Goal: Task Accomplishment & Management: Complete application form

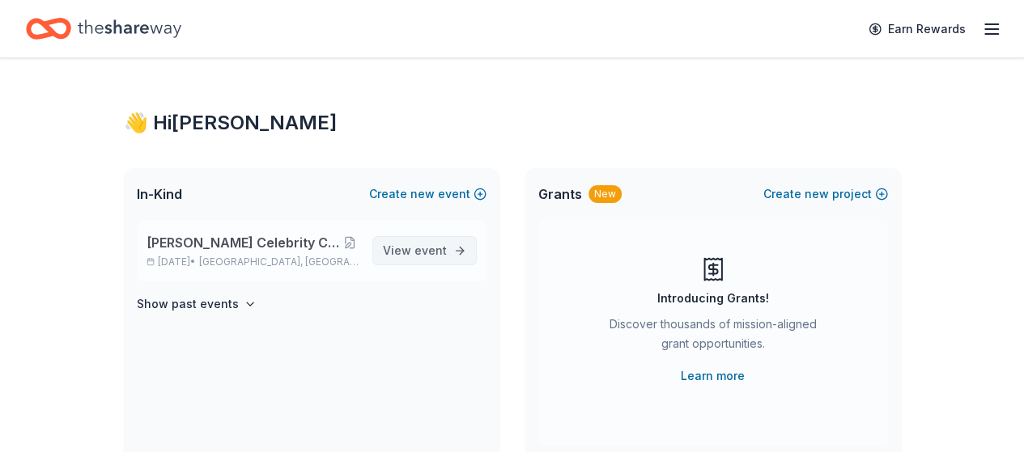
click at [410, 244] on span "View event" at bounding box center [415, 250] width 64 height 19
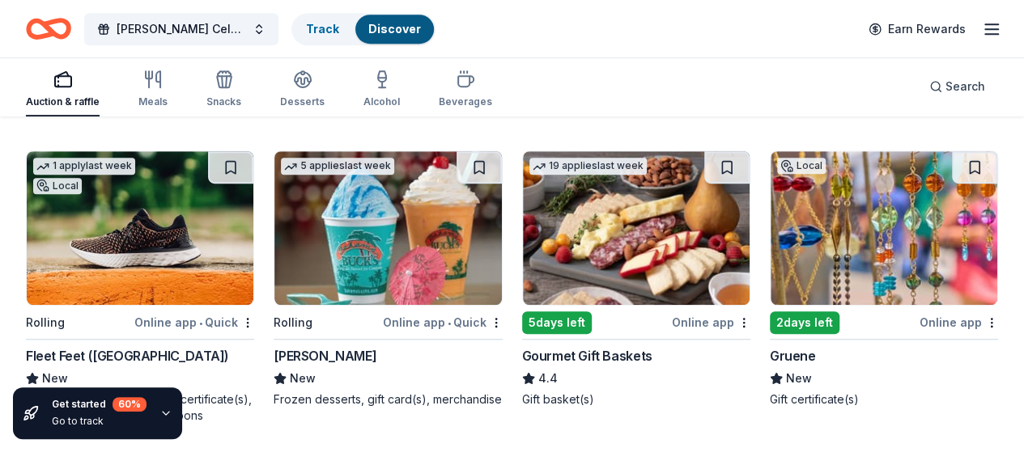
scroll to position [486, 0]
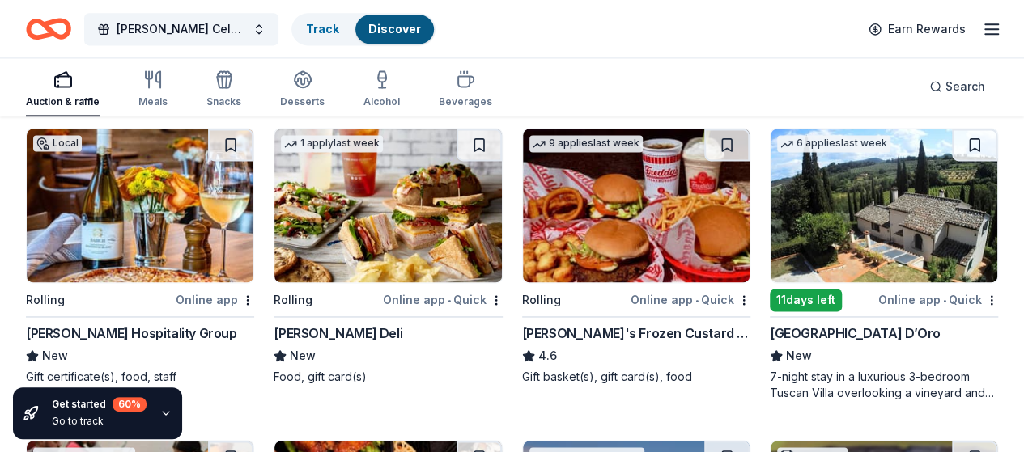
scroll to position [1133, 0]
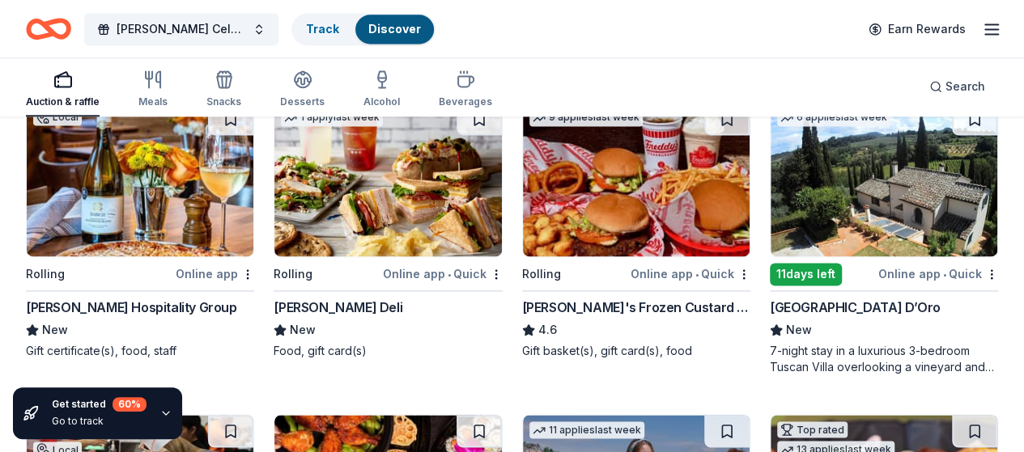
click at [771, 175] on img at bounding box center [884, 180] width 227 height 154
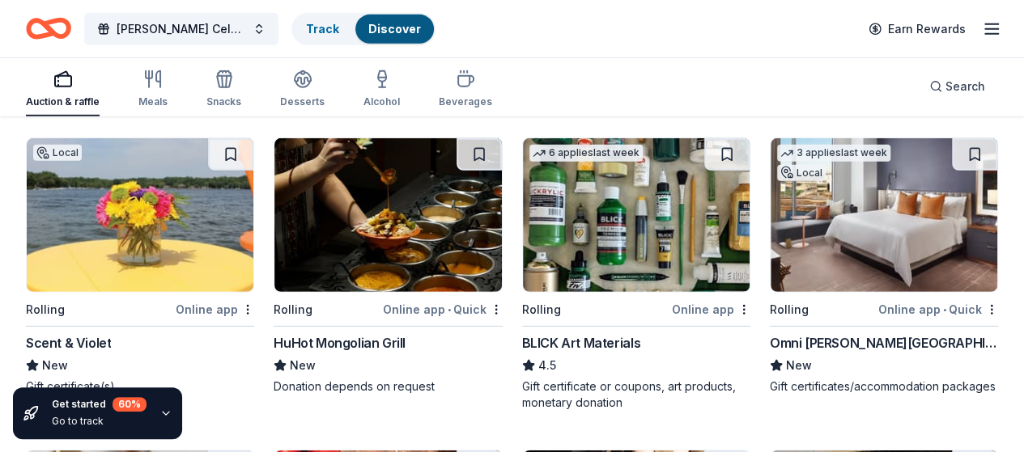
scroll to position [2347, 0]
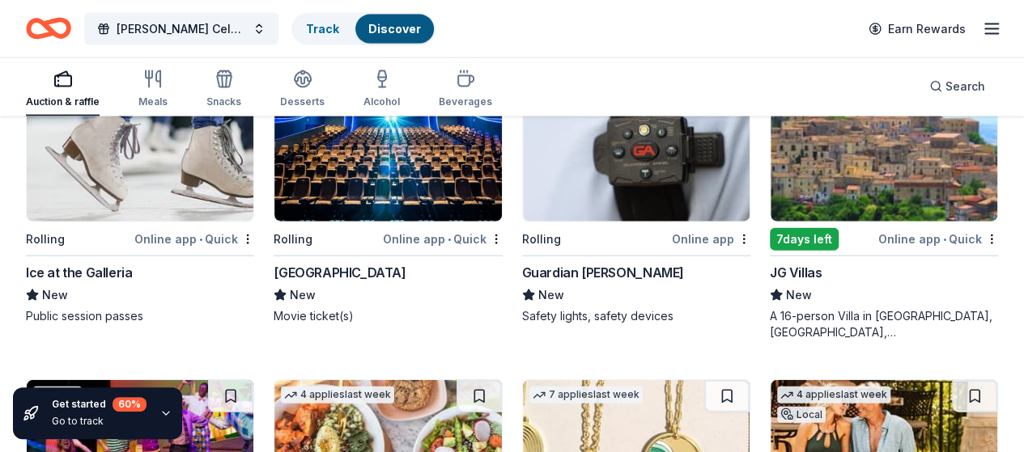
scroll to position [1781, 0]
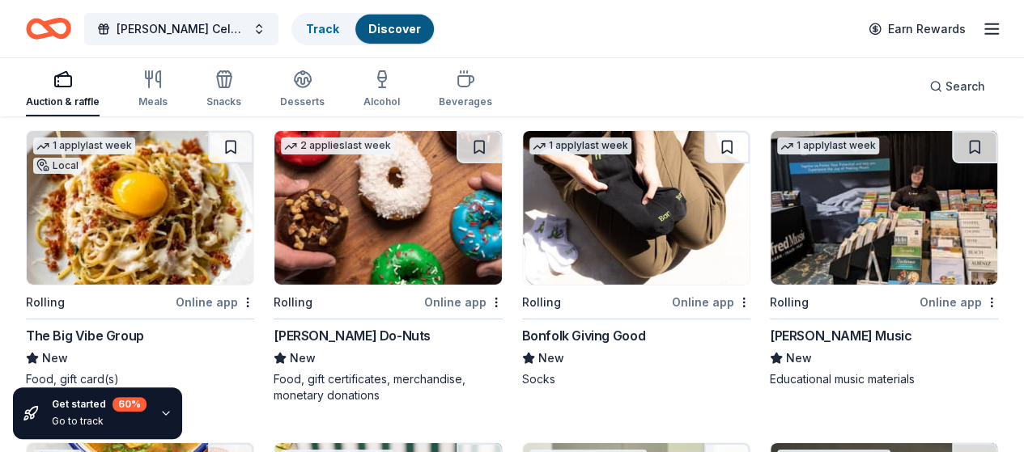
scroll to position [2671, 0]
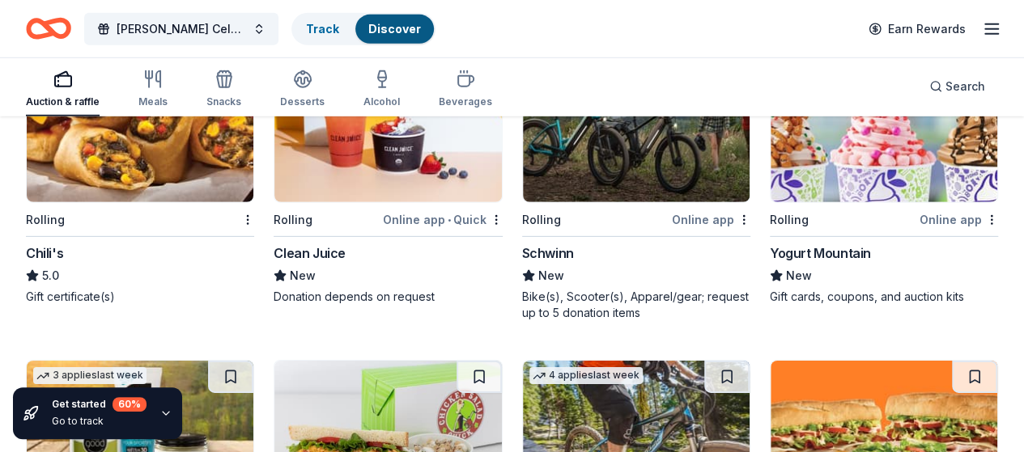
scroll to position [8489, 0]
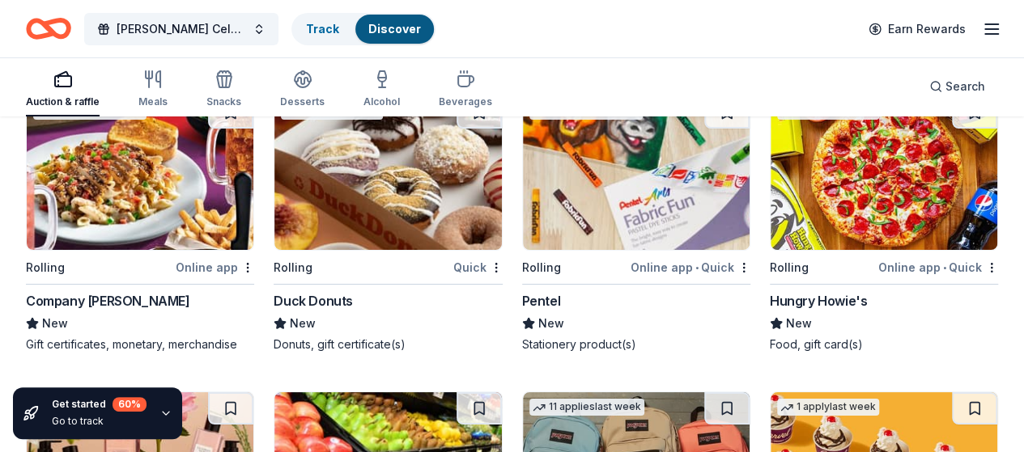
scroll to position [9217, 0]
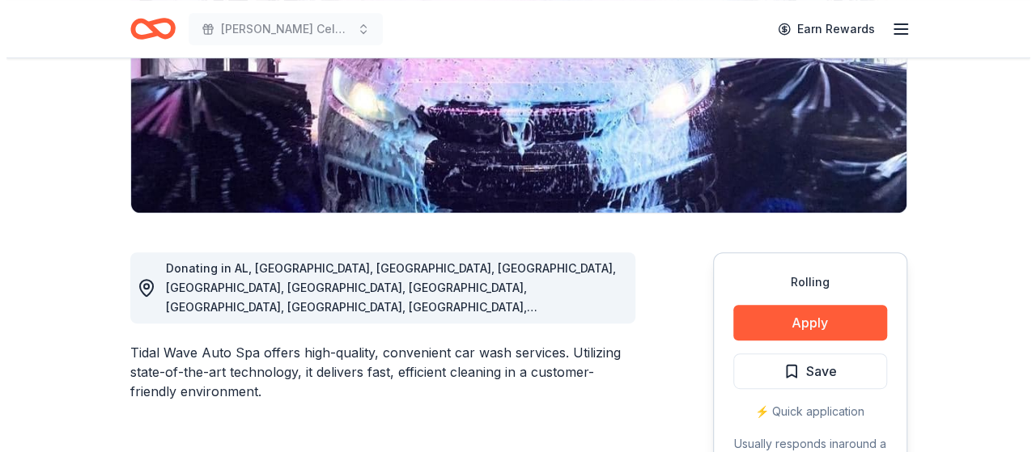
scroll to position [324, 0]
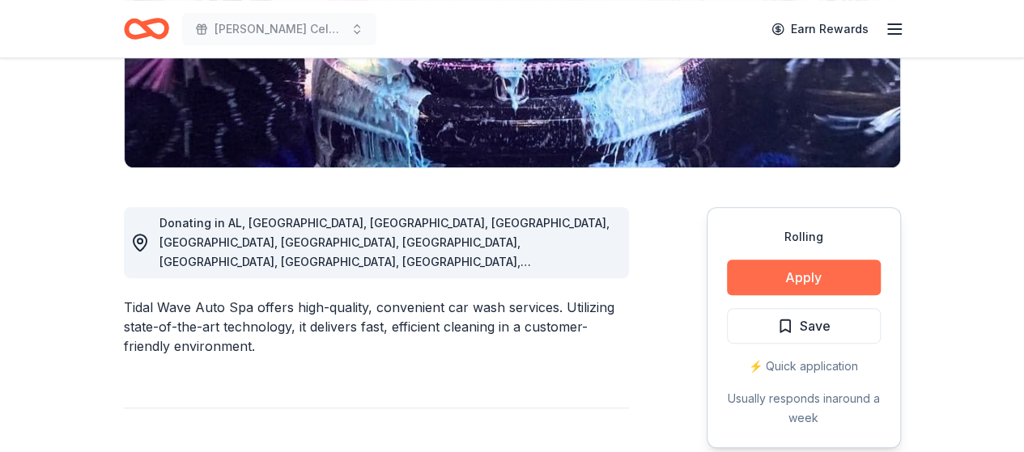
click at [811, 273] on button "Apply" at bounding box center [804, 278] width 154 height 36
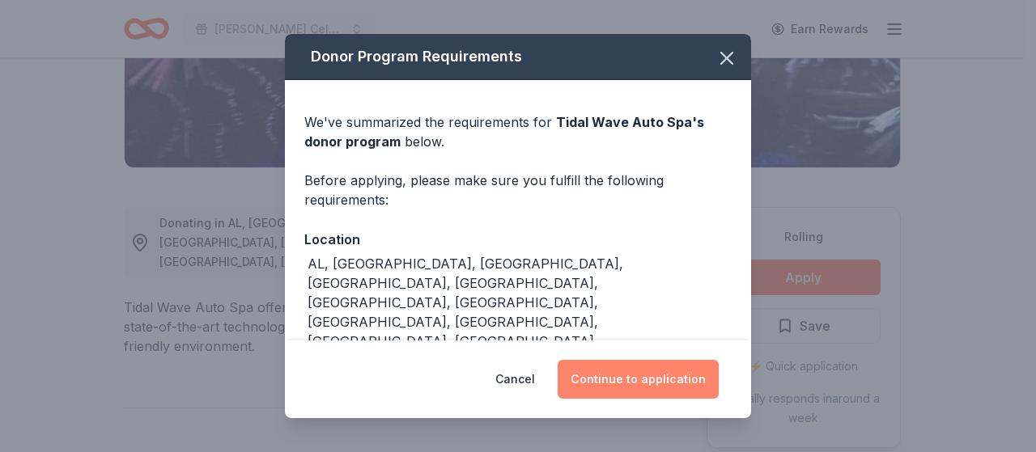
click at [625, 372] on button "Continue to application" at bounding box center [638, 379] width 161 height 39
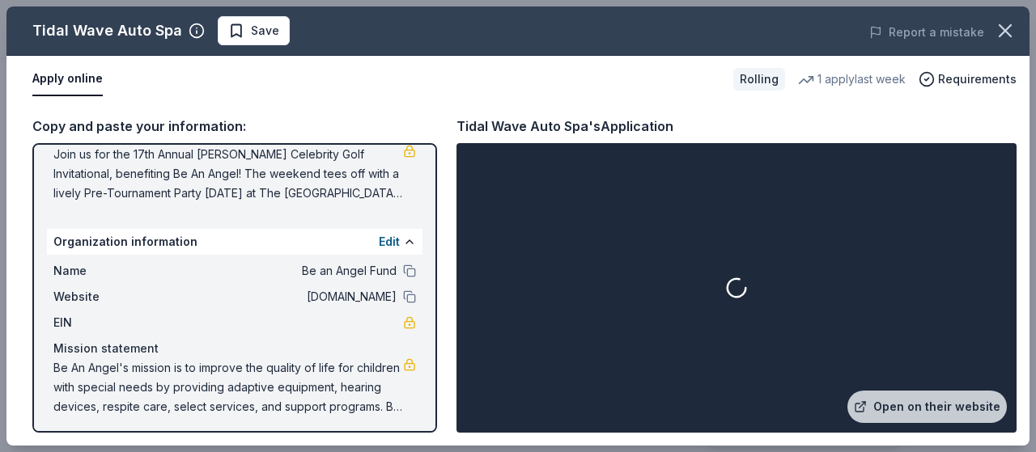
scroll to position [193, 0]
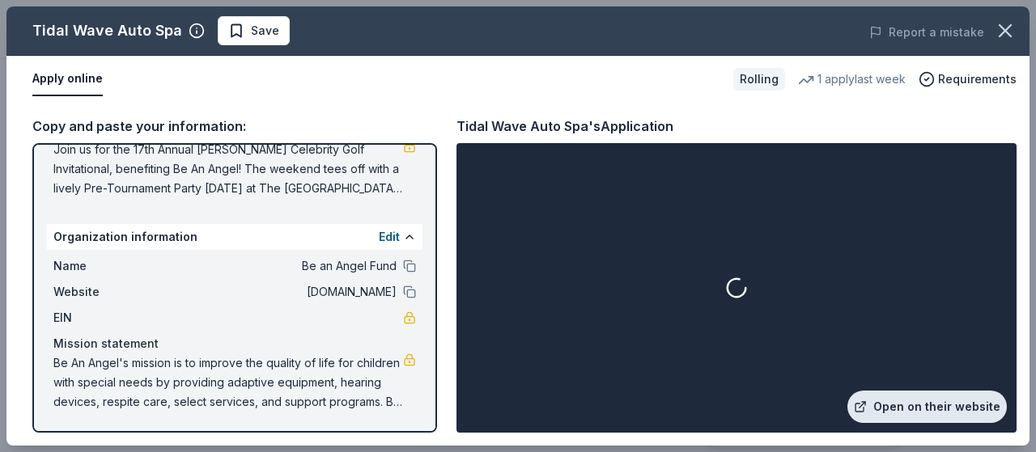
click at [941, 402] on link "Open on their website" at bounding box center [926, 407] width 159 height 32
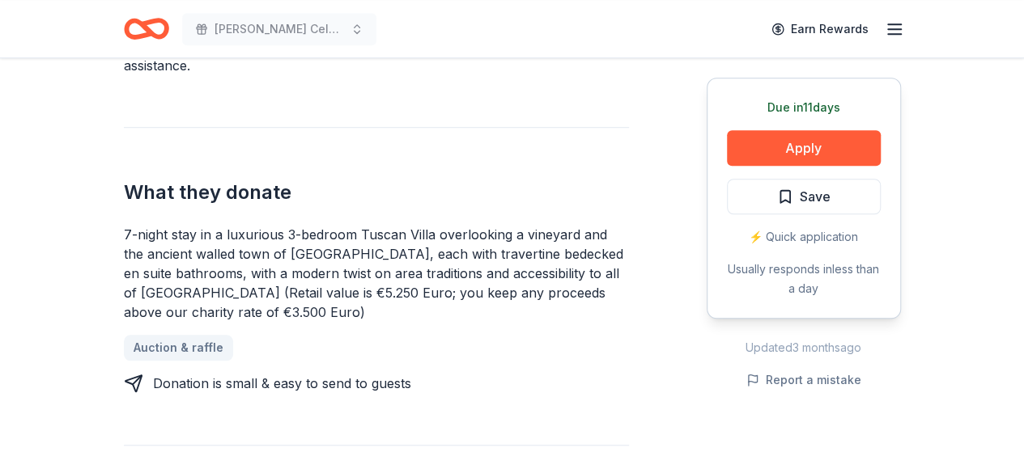
scroll to position [567, 0]
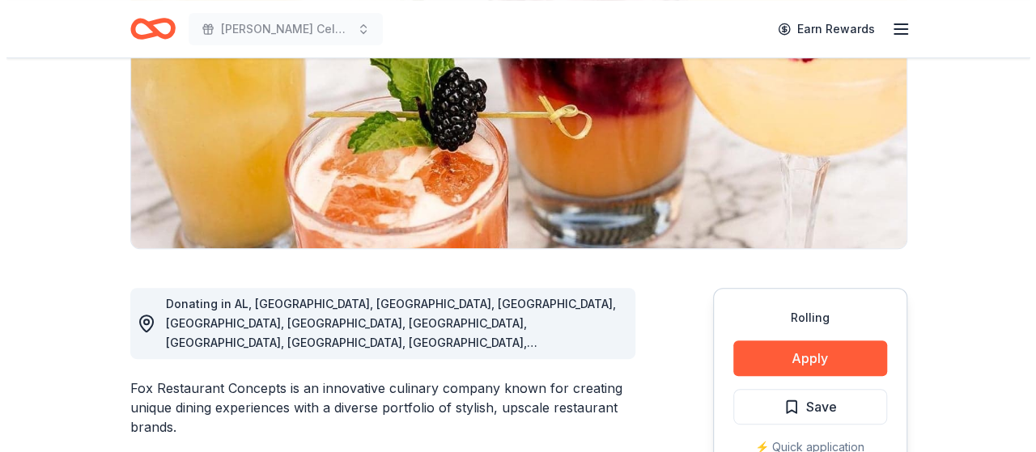
scroll to position [324, 0]
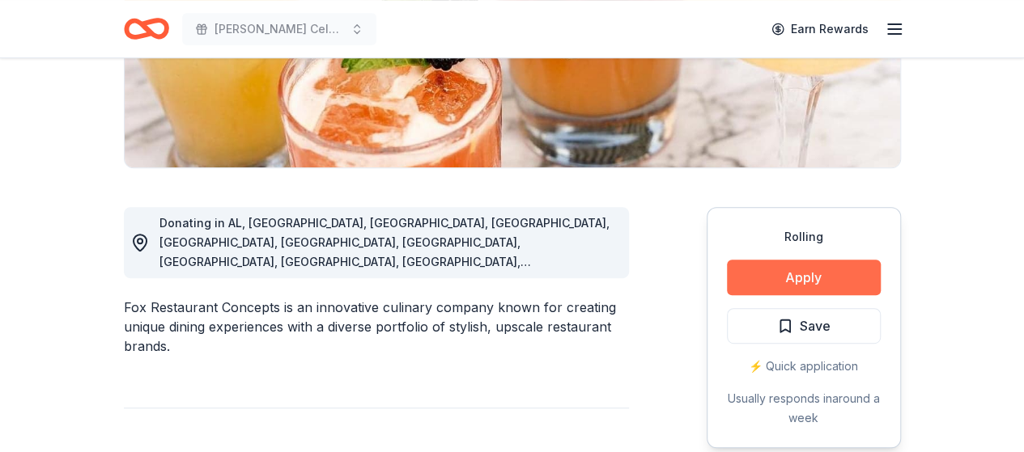
click at [770, 271] on button "Apply" at bounding box center [804, 278] width 154 height 36
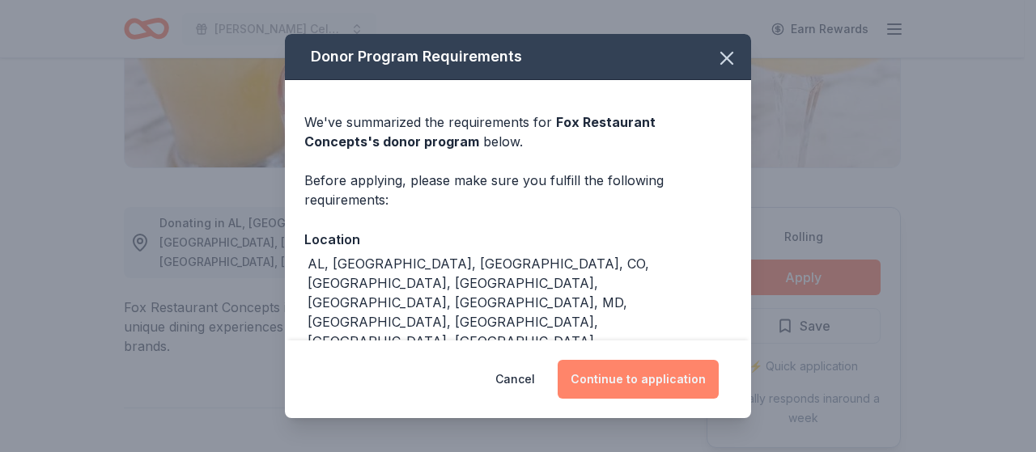
click at [631, 370] on button "Continue to application" at bounding box center [638, 379] width 161 height 39
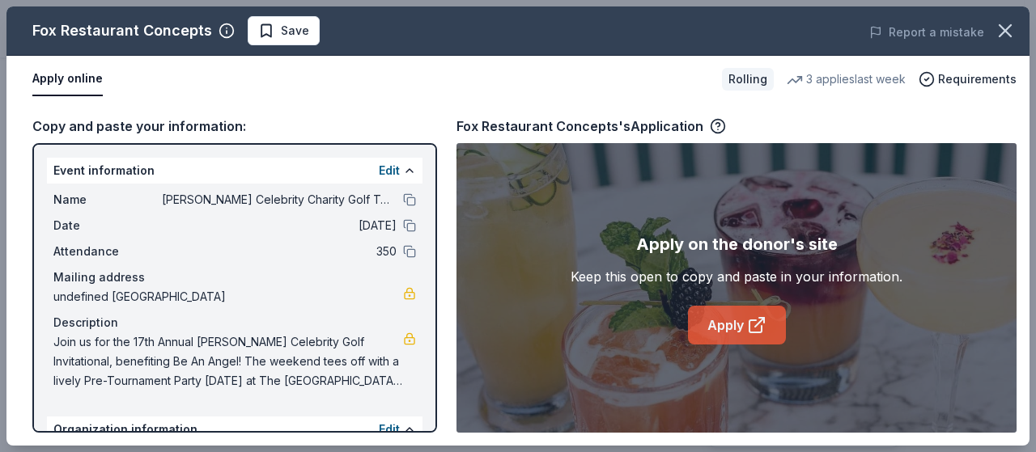
click at [719, 315] on link "Apply" at bounding box center [737, 325] width 98 height 39
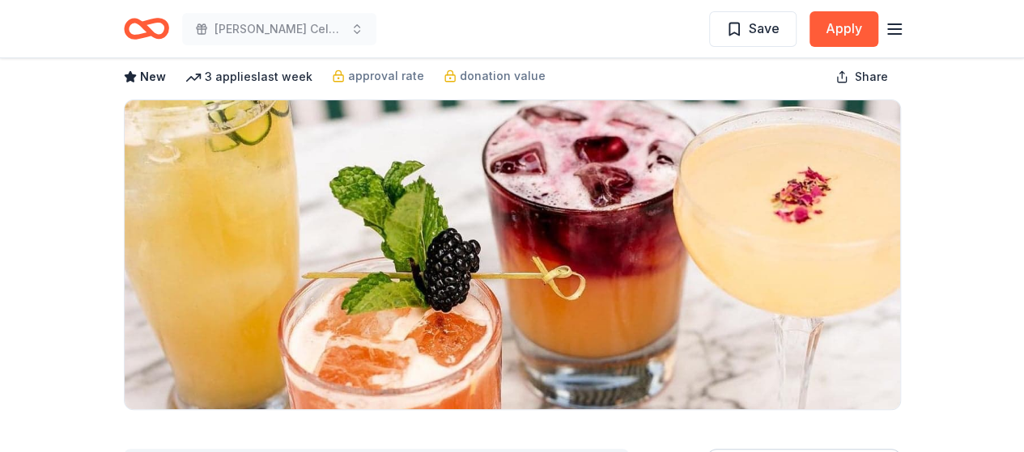
scroll to position [162, 0]
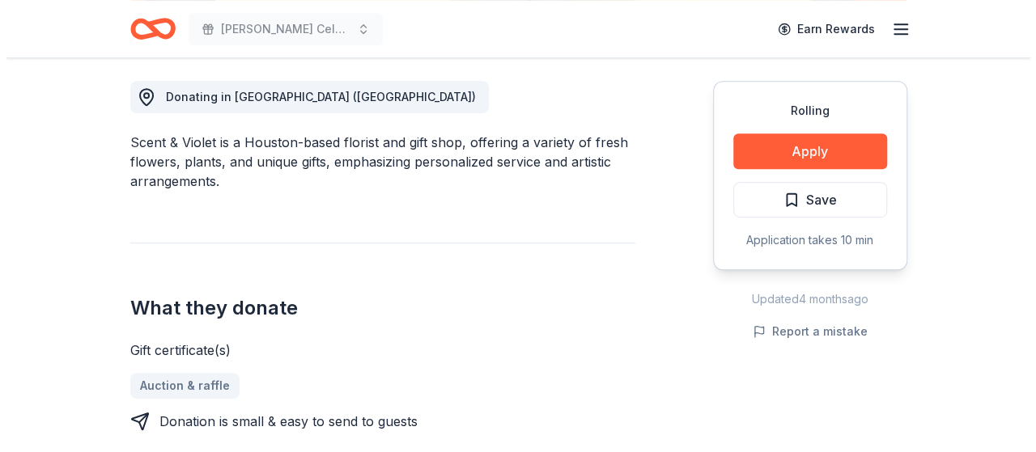
scroll to position [486, 0]
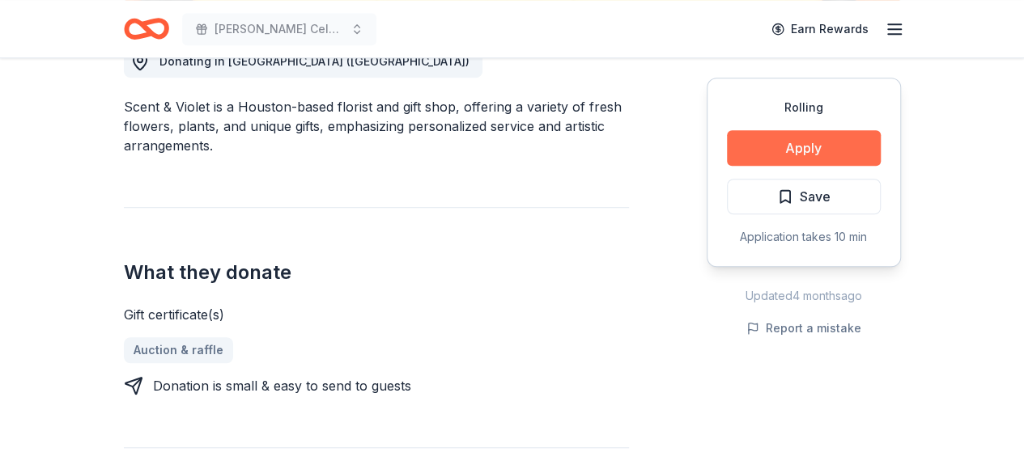
click at [822, 154] on button "Apply" at bounding box center [804, 148] width 154 height 36
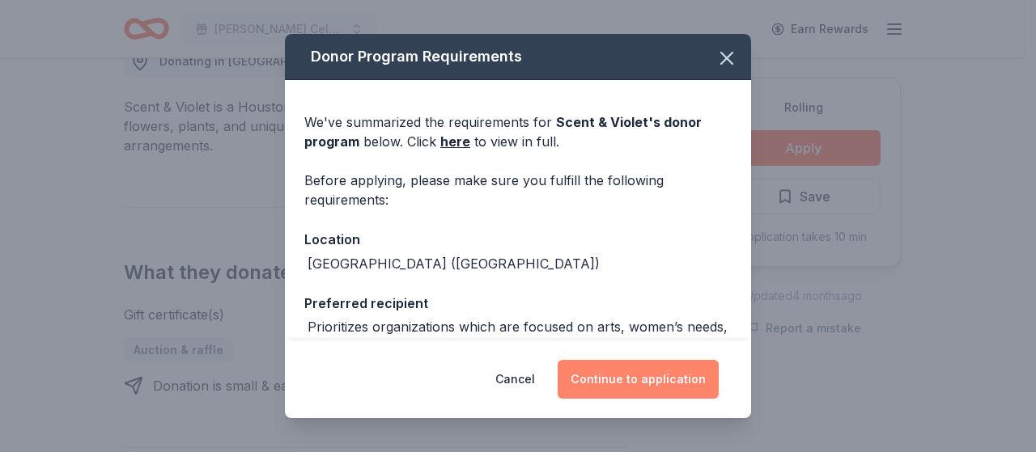
click at [638, 394] on button "Continue to application" at bounding box center [638, 379] width 161 height 39
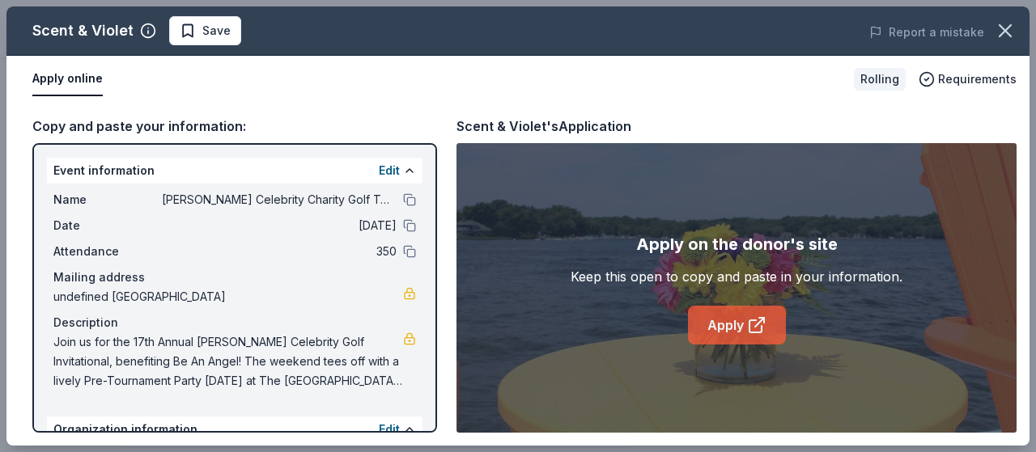
click at [741, 325] on link "Apply" at bounding box center [737, 325] width 98 height 39
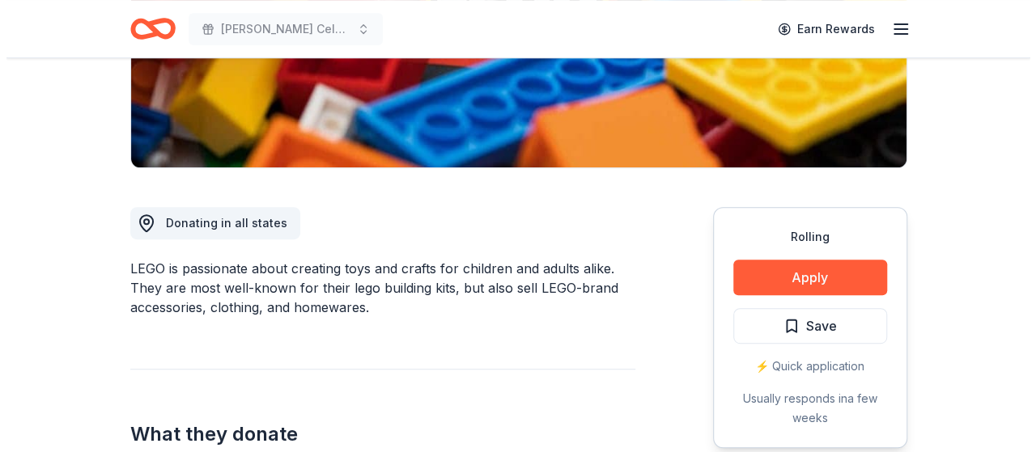
scroll to position [405, 0]
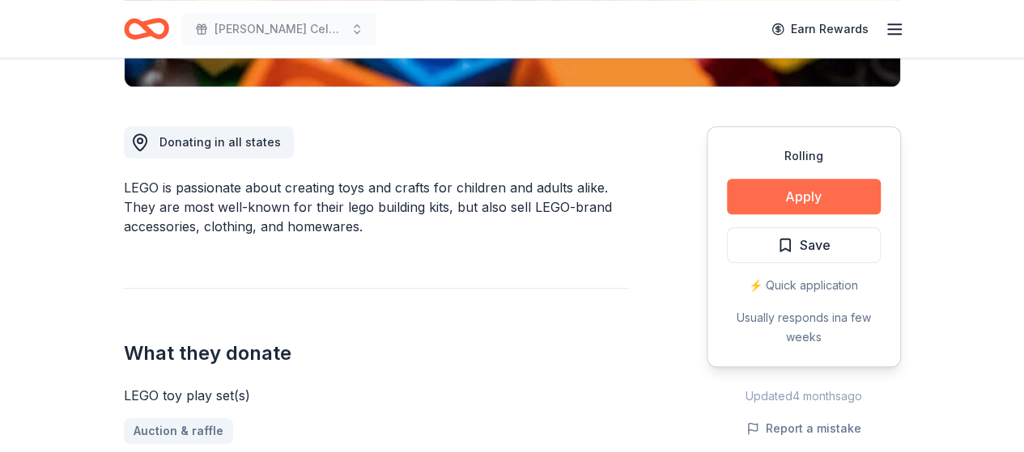
click at [808, 187] on button "Apply" at bounding box center [804, 197] width 154 height 36
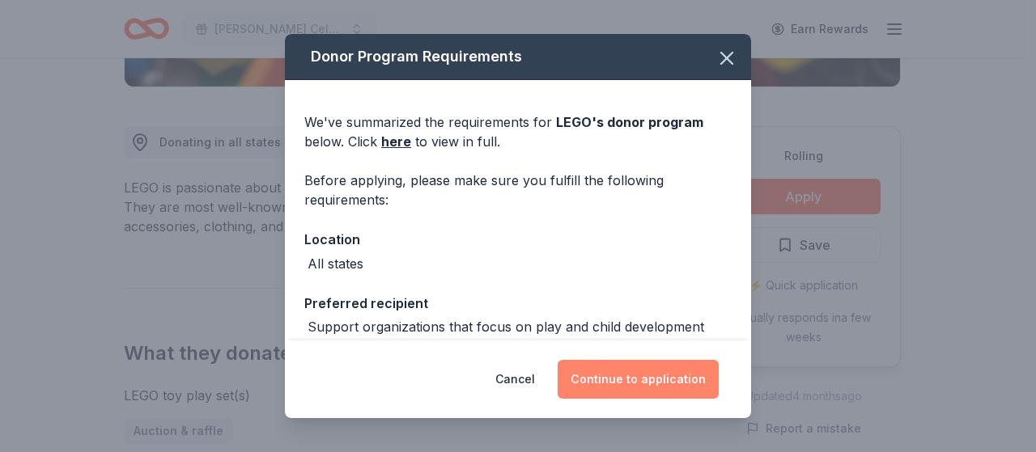
click at [618, 380] on button "Continue to application" at bounding box center [638, 379] width 161 height 39
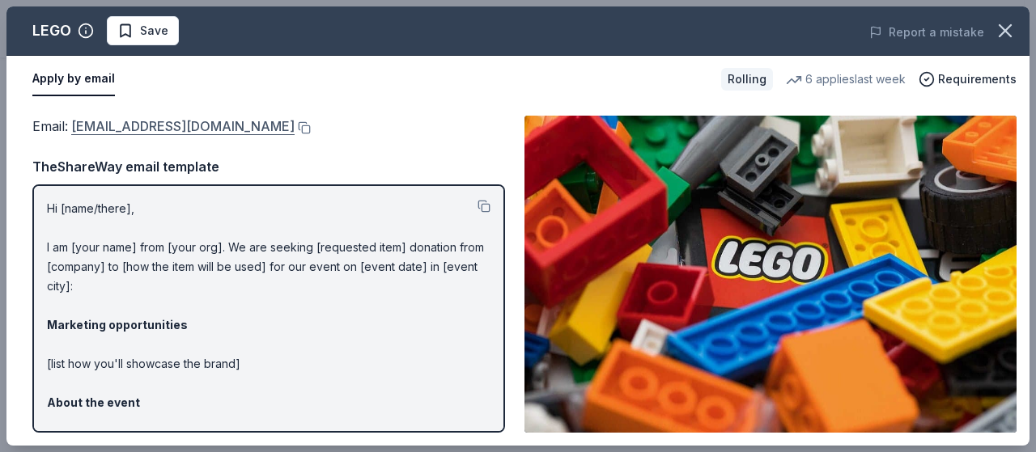
drag, startPoint x: 189, startPoint y: 124, endPoint x: 78, endPoint y: 123, distance: 110.9
click at [78, 123] on div "Email : charity@lego.com" at bounding box center [268, 126] width 473 height 21
drag, startPoint x: 71, startPoint y: 127, endPoint x: 167, endPoint y: 130, distance: 95.5
click at [166, 130] on span "Email : charity@lego.com" at bounding box center [163, 126] width 262 height 16
drag, startPoint x: 206, startPoint y: 142, endPoint x: 189, endPoint y: 135, distance: 18.9
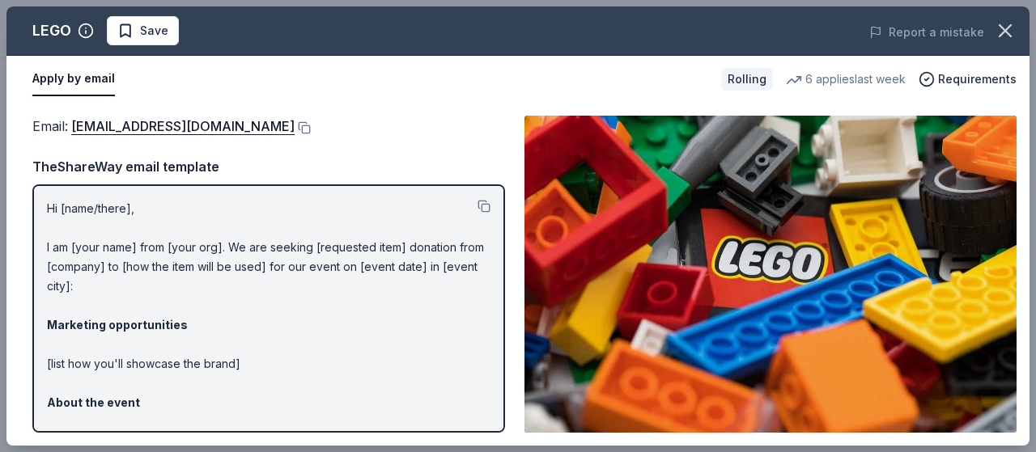
click at [193, 138] on div "Email : charity@lego.com TheShareWay email template Hi [name/there], I am [your…" at bounding box center [268, 274] width 473 height 317
click at [187, 134] on div "Email : charity@lego.com" at bounding box center [268, 126] width 473 height 21
click at [295, 128] on button at bounding box center [303, 127] width 16 height 13
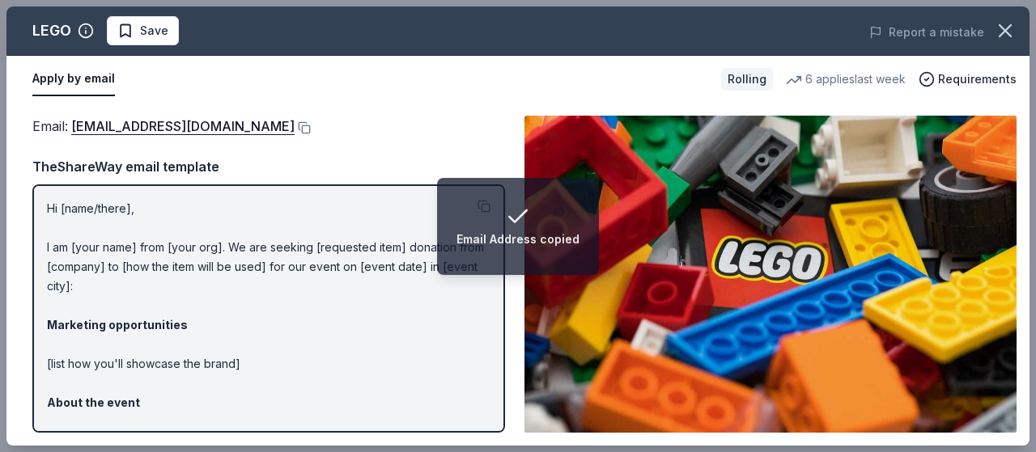
click at [85, 240] on p "Hi [name/there], I am [your name] from [your org]. We are seeking [requested it…" at bounding box center [269, 412] width 444 height 427
click at [142, 306] on p "Hi [name/there], I am [your name] from [your org]. We are seeking [requested it…" at bounding box center [269, 412] width 444 height 427
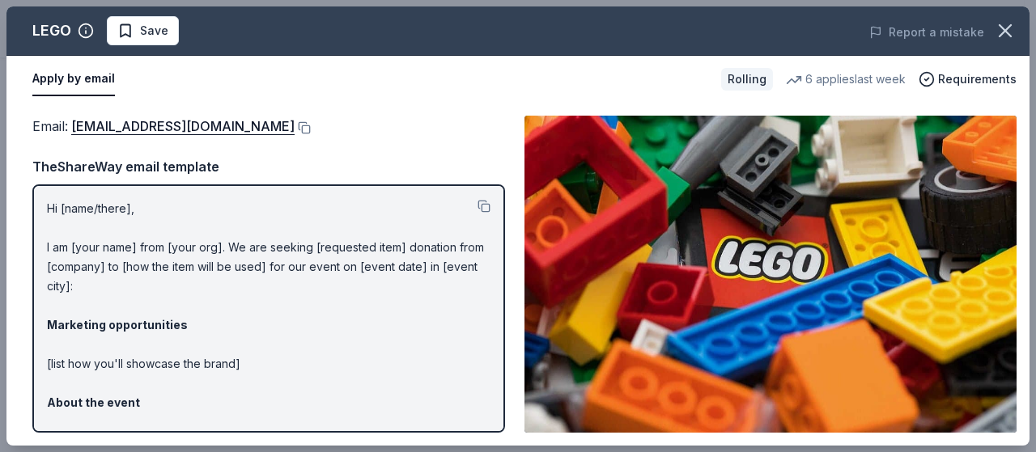
drag, startPoint x: 139, startPoint y: 300, endPoint x: 70, endPoint y: 220, distance: 106.1
click at [70, 220] on p "Hi [name/there], I am [your name] from [your org]. We are seeking [requested it…" at bounding box center [269, 412] width 444 height 427
drag, startPoint x: 40, startPoint y: 206, endPoint x: 161, endPoint y: 283, distance: 143.0
click at [161, 282] on div "Hi [name/there], I am [your name] from [your org]. We are seeking [requested it…" at bounding box center [268, 309] width 473 height 249
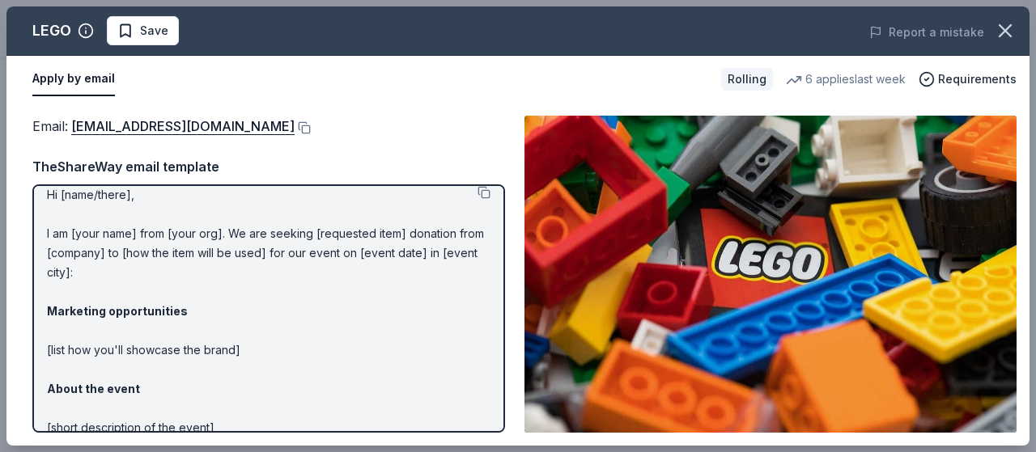
scroll to position [0, 0]
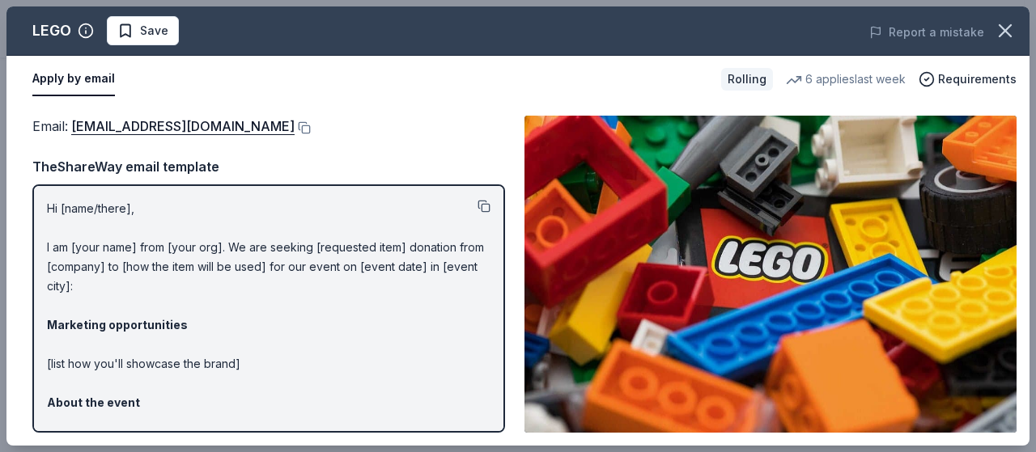
click at [478, 206] on button at bounding box center [484, 206] width 13 height 13
